Goal: Understand process/instructions: Learn how to perform a task or action

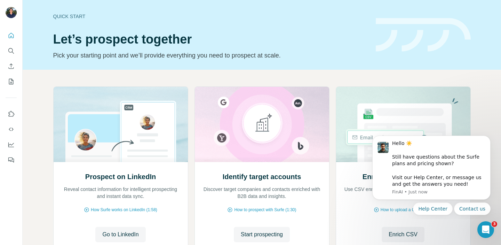
click at [72, 11] on div "Quick start Let’s prospect together Pick your starting point and we’ll provide …" at bounding box center [210, 34] width 314 height 51
click at [72, 16] on div "Quick start" at bounding box center [210, 16] width 314 height 7
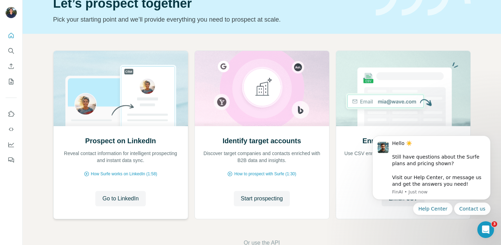
scroll to position [36, 0]
click at [489, 138] on icon "Dismiss notification" at bounding box center [489, 137] width 4 height 4
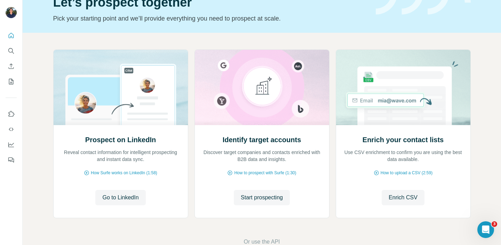
scroll to position [36, 0]
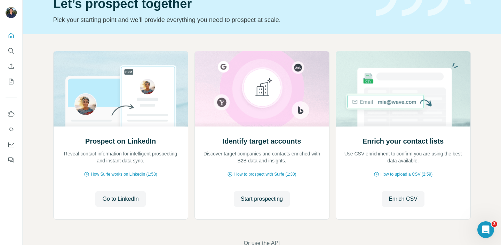
click at [273, 242] on span "Or use the API" at bounding box center [262, 243] width 36 height 8
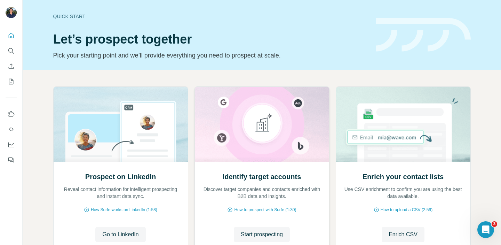
scroll to position [55, 0]
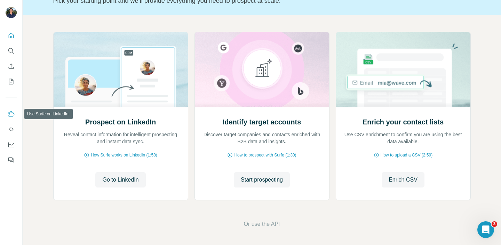
click at [11, 114] on icon "Use Surfe on LinkedIn" at bounding box center [11, 113] width 7 height 7
